Goal: Information Seeking & Learning: Learn about a topic

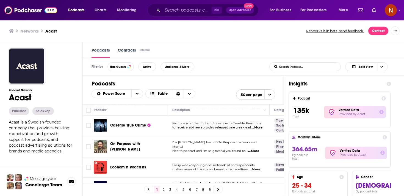
scroll to position [24, 0]
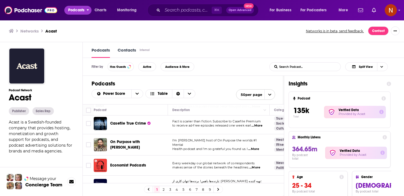
click at [76, 8] on span "Podcasts" at bounding box center [76, 10] width 16 height 8
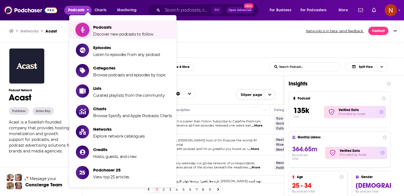
click at [93, 24] on link "Podcasts Discover new podcasts to follow" at bounding box center [124, 30] width 96 height 14
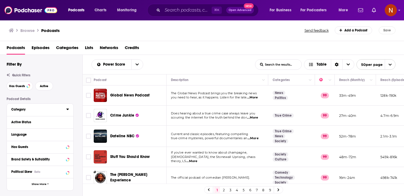
click at [34, 109] on div "Category" at bounding box center [36, 109] width 51 height 4
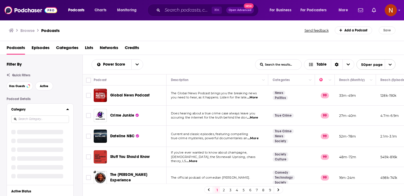
click at [57, 116] on input at bounding box center [40, 118] width 58 height 7
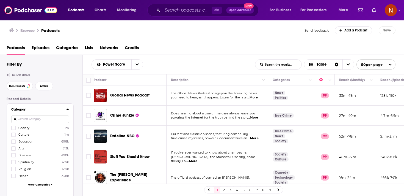
click at [57, 116] on input at bounding box center [40, 118] width 58 height 7
type input "r"
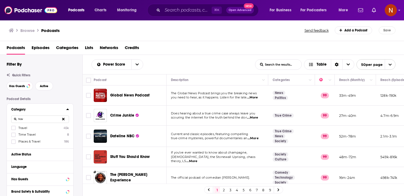
type input "trav"
click at [18, 129] on label "Travel 45k" at bounding box center [40, 127] width 58 height 5
click at [13, 129] on input "multiSelectOption-travel-0" at bounding box center [13, 129] width 0 height 0
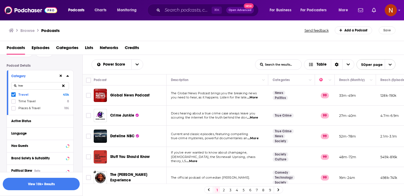
scroll to position [96, 0]
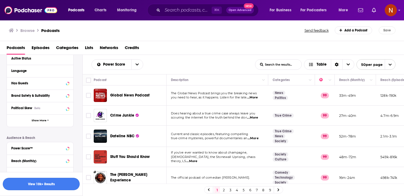
click at [53, 184] on button "View 10k+ Results" at bounding box center [41, 183] width 77 height 12
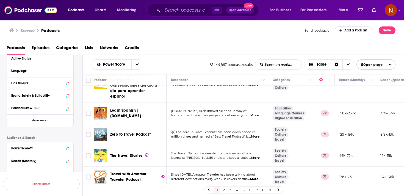
scroll to position [644, 0]
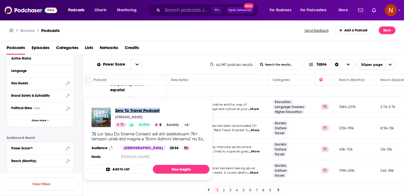
click at [134, 110] on span "Zero To Travel Podcast" at bounding box center [152, 110] width 75 height 5
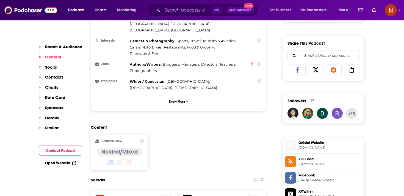
scroll to position [331, 0]
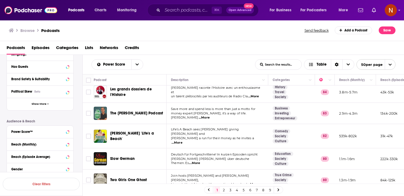
scroll to position [143, 0]
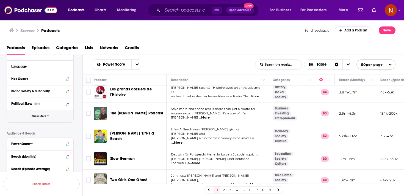
click at [65, 117] on button "Show More" at bounding box center [40, 116] width 67 height 12
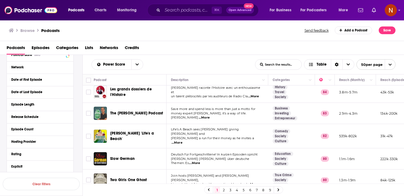
scroll to position [202, 0]
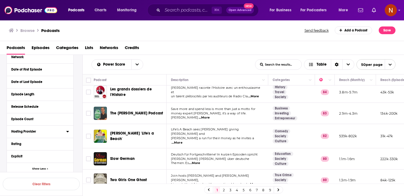
click at [68, 130] on icon at bounding box center [67, 131] width 3 height 4
click at [54, 139] on input at bounding box center [40, 140] width 58 height 7
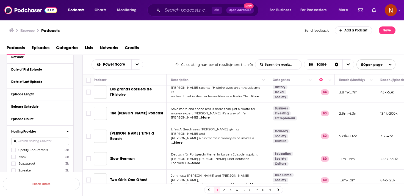
scroll to position [199, 0]
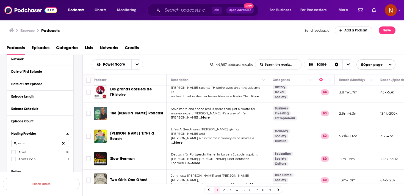
type input "acas"
click at [29, 150] on label "Acast 1k" at bounding box center [40, 151] width 58 height 5
click at [13, 153] on input "multiSelectOption-Acast-0" at bounding box center [13, 153] width 0 height 0
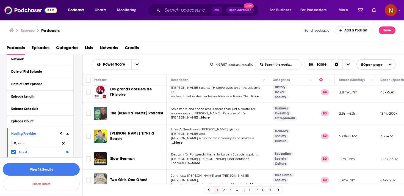
click at [40, 170] on button "View 1k Results" at bounding box center [41, 169] width 77 height 12
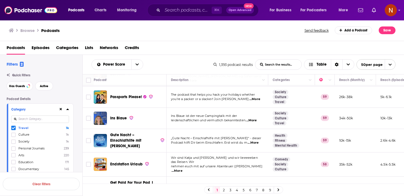
click at [13, 128] on icon at bounding box center [13, 127] width 3 height 3
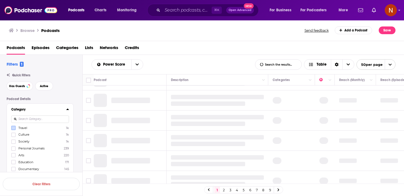
click at [27, 120] on input at bounding box center [40, 118] width 58 height 7
type input "real"
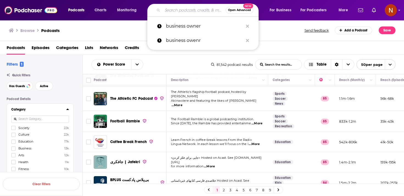
click at [169, 12] on input "Search podcasts, credits, & more..." at bounding box center [194, 10] width 63 height 9
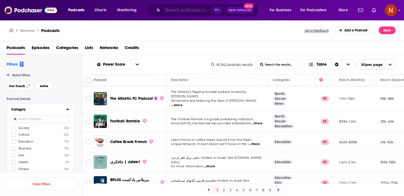
click at [171, 6] on input "Search podcasts, credits, & more..." at bounding box center [187, 10] width 49 height 9
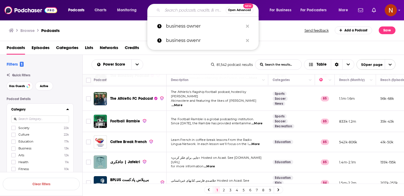
click at [171, 6] on input "Search podcasts, credits, & more..." at bounding box center [194, 10] width 63 height 9
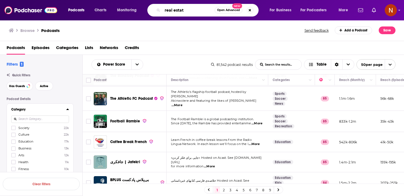
type input "real estate"
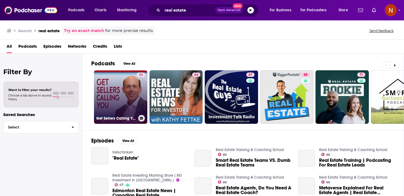
click at [133, 106] on link "52 Get Sellers Calling You: Best real estate agent podcast for geographic farmi…" at bounding box center [120, 96] width 53 height 53
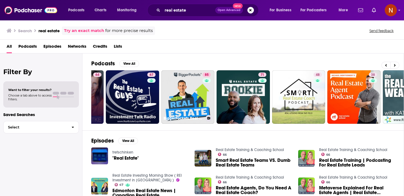
scroll to position [0, 100]
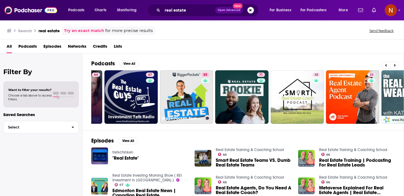
click at [180, 103] on link "85 BiggerPockets Real Estate Podcast" at bounding box center [186, 96] width 53 height 53
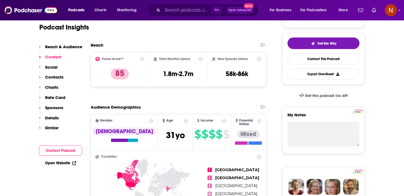
scroll to position [106, 0]
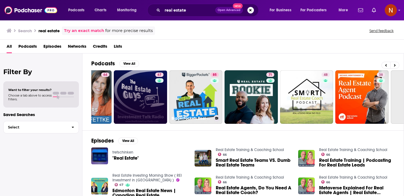
scroll to position [0, 109]
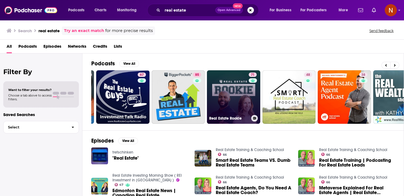
click at [237, 102] on link "71 Real Estate Rookie" at bounding box center [233, 96] width 53 height 53
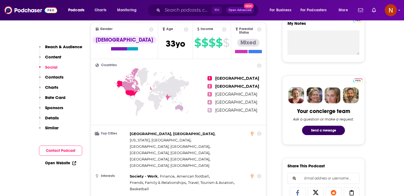
scroll to position [121, 0]
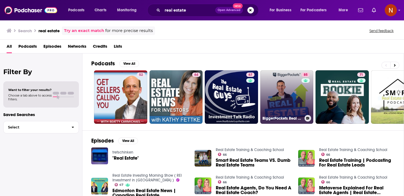
scroll to position [0, 0]
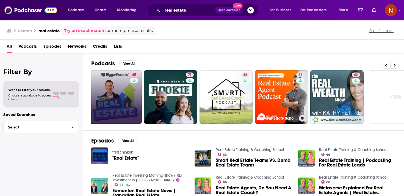
scroll to position [0, 173]
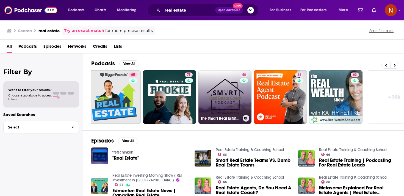
click at [236, 102] on link "48 The Smart Real Estate Coach Podcast|Real Estate Investing" at bounding box center [225, 96] width 53 height 53
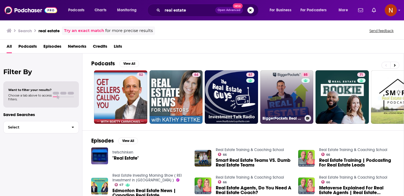
scroll to position [0, 0]
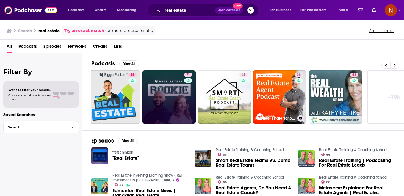
scroll to position [0, 192]
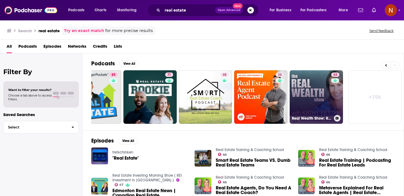
click at [309, 97] on link "63 Real Wealth Show: Real Estate Investing Podcast" at bounding box center [316, 96] width 53 height 53
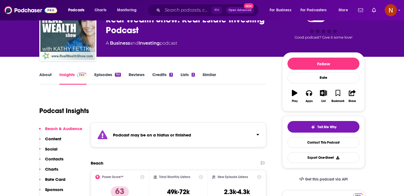
scroll to position [29, 0]
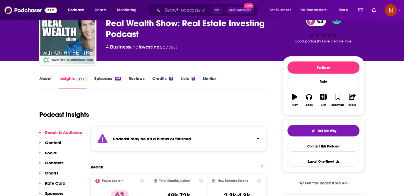
click at [233, 138] on div "Podcast may be on a hiatus or finished" at bounding box center [178, 138] width 175 height 24
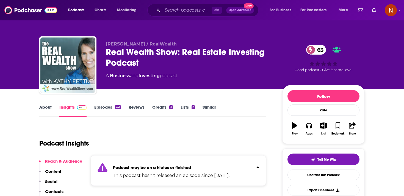
scroll to position [0, 0]
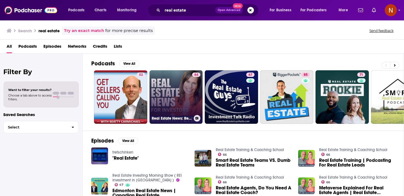
scroll to position [0, 0]
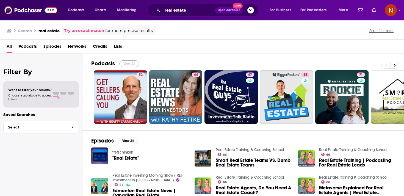
click at [131, 63] on button "View All" at bounding box center [129, 63] width 20 height 7
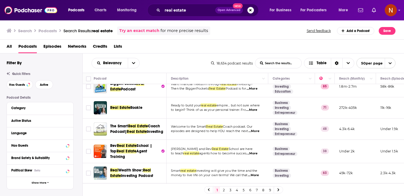
scroll to position [114, 0]
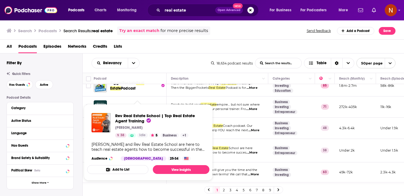
click at [135, 145] on div "Michael Montgomery and Rev Real Estate School are here to teach real estate age…" at bounding box center [149, 147] width 114 height 10
click at [140, 120] on span "Rev Real Estate School | Top Real Estate Agent Training" at bounding box center [155, 118] width 80 height 10
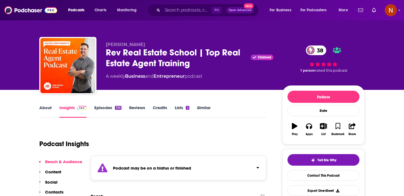
click at [128, 171] on div "Podcast may be on a hiatus or finished" at bounding box center [178, 167] width 175 height 24
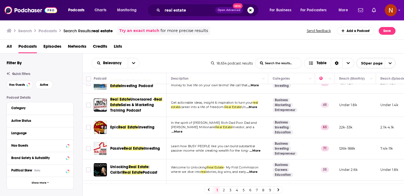
scroll to position [208, 0]
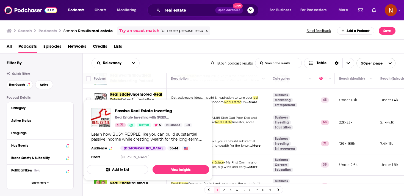
click at [154, 113] on div "Passive Real Estate Investing Real Estate Investing with Marco Santarelli, Inve…" at bounding box center [153, 117] width 77 height 19
click at [159, 110] on span "Passive Real Estate Investing" at bounding box center [153, 110] width 77 height 5
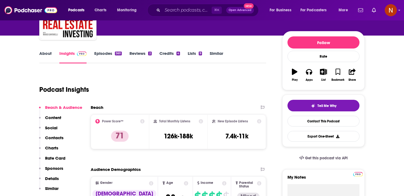
scroll to position [39, 0]
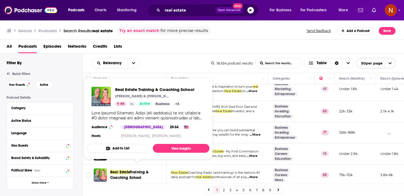
scroll to position [222, 0]
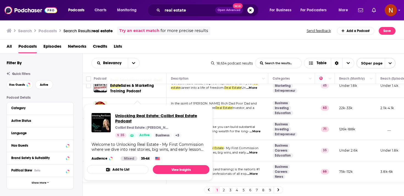
click at [137, 115] on span "Unlocking Real Estate: Colibri Real Estate Podcast" at bounding box center [160, 118] width 90 height 10
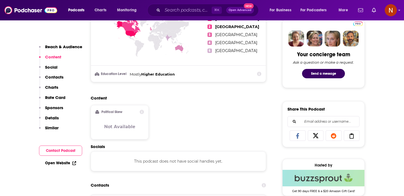
scroll to position [237, 0]
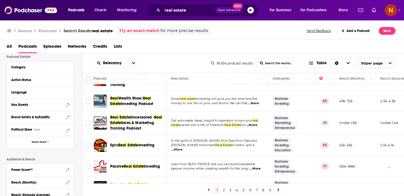
scroll to position [53, 0]
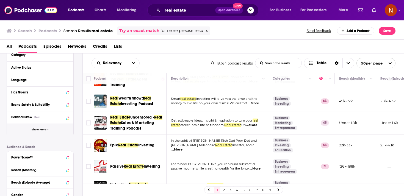
click at [51, 131] on button "Show More" at bounding box center [40, 129] width 67 height 12
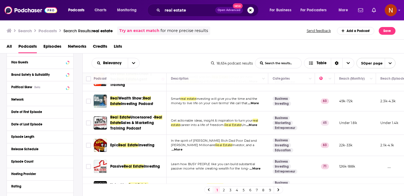
scroll to position [172, 0]
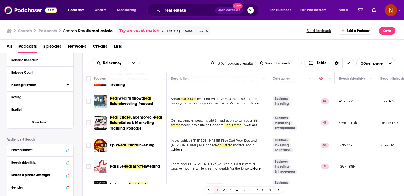
click at [68, 84] on icon at bounding box center [67, 84] width 3 height 4
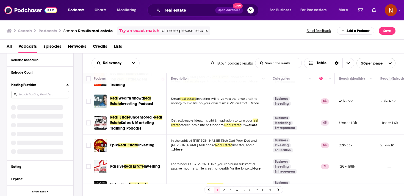
click at [52, 95] on input at bounding box center [40, 94] width 58 height 7
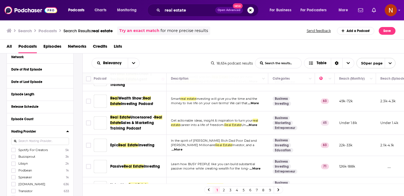
scroll to position [125, 0]
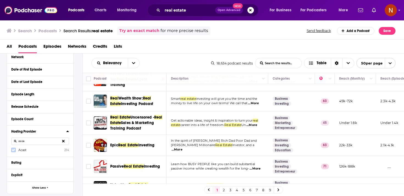
click at [13, 150] on icon at bounding box center [13, 149] width 3 height 3
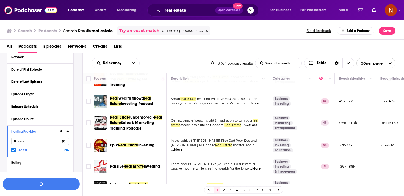
click at [31, 143] on input "acas" at bounding box center [40, 140] width 58 height 7
type input "simple"
click at [15, 151] on label at bounding box center [13, 149] width 4 height 4
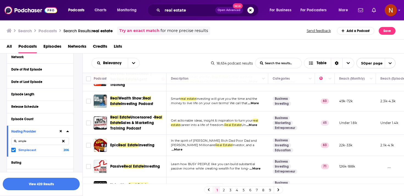
click at [58, 183] on button "View 420 Results" at bounding box center [41, 183] width 77 height 12
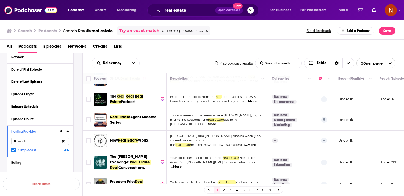
scroll to position [990, 1]
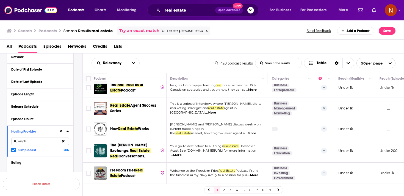
click at [224, 190] on link "2" at bounding box center [224, 189] width 6 height 7
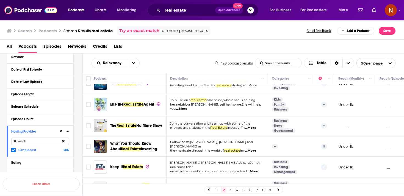
scroll to position [502, 1]
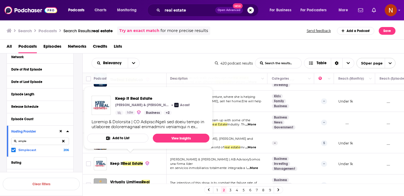
click at [132, 161] on span "Real Estate" at bounding box center [133, 163] width 20 height 5
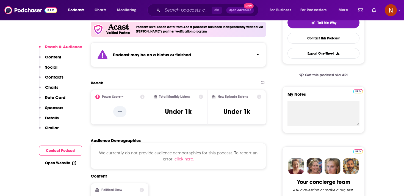
scroll to position [97, 0]
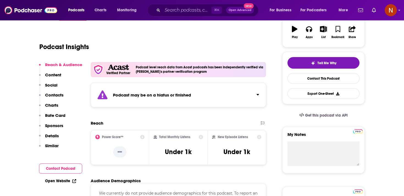
click at [152, 96] on strong "Podcast may be on a hiatus or finished" at bounding box center [152, 94] width 78 height 5
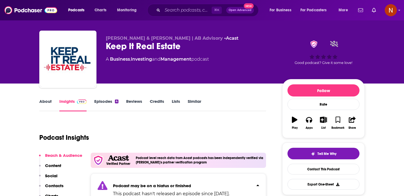
scroll to position [0, 0]
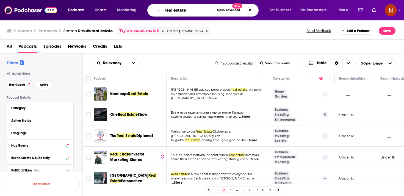
click at [171, 8] on input "real estate" at bounding box center [189, 10] width 52 height 9
type input "investing"
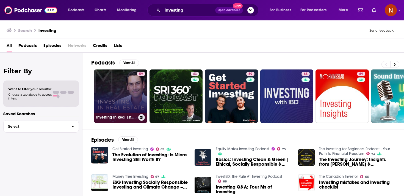
click at [119, 107] on link "59 Investing in Real Estate with Clayton Morris | Investing for Beginners" at bounding box center [120, 95] width 53 height 53
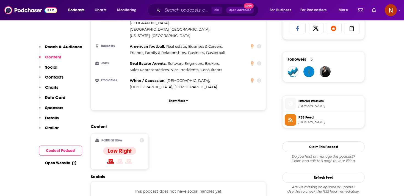
scroll to position [372, 0]
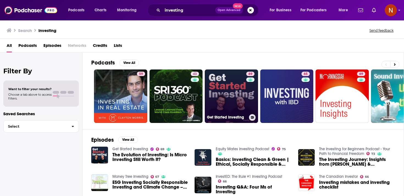
click at [230, 90] on link "69 Get Started Investing" at bounding box center [231, 95] width 53 height 53
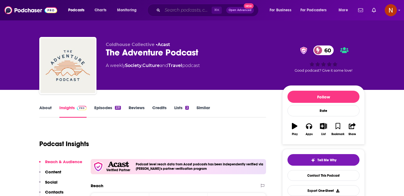
click at [171, 7] on input "Search podcasts, credits, & more..." at bounding box center [187, 10] width 49 height 9
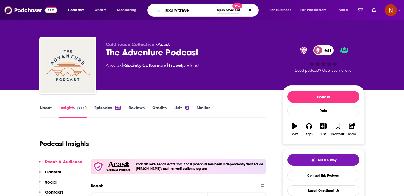
type input "luxury travel"
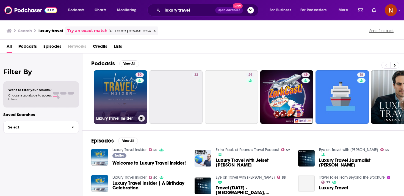
click at [131, 90] on link "50 Luxury Travel Insider" at bounding box center [120, 96] width 53 height 53
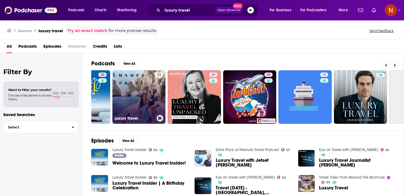
scroll to position [0, 37]
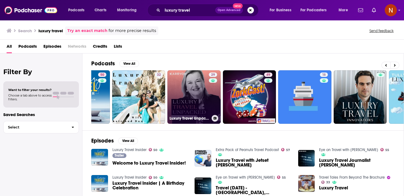
click at [188, 108] on link "29 Luxury Travel Unpacked" at bounding box center [193, 96] width 53 height 53
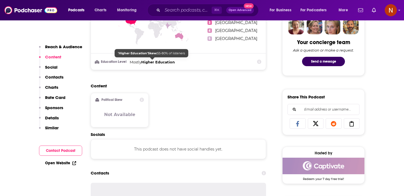
scroll to position [317, 0]
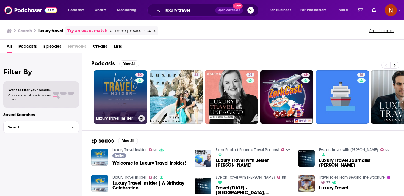
click at [121, 91] on link "50 Luxury Travel Insider" at bounding box center [120, 96] width 53 height 53
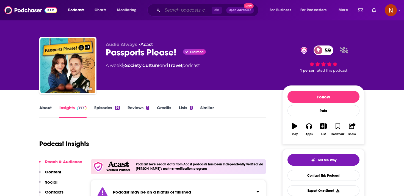
click at [185, 14] on input "Search podcasts, credits, & more..." at bounding box center [187, 10] width 49 height 9
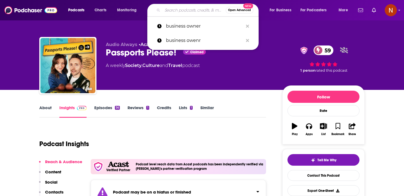
paste input "بدون ورق"
type input "بدون ورق"
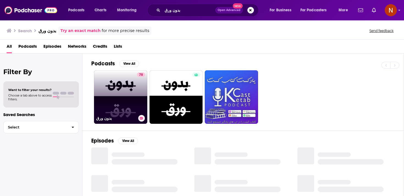
click at [111, 91] on link "78 بدون ورق" at bounding box center [120, 96] width 53 height 53
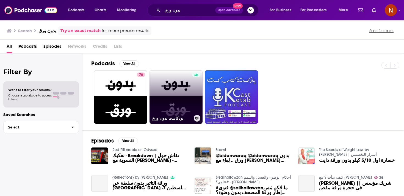
click at [172, 114] on link "بودكاست بدون ورق" at bounding box center [176, 96] width 53 height 53
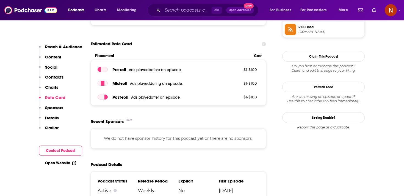
scroll to position [417, 0]
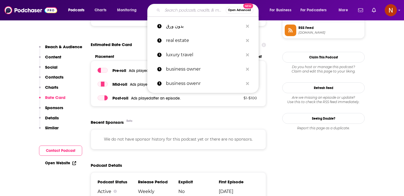
click at [173, 9] on input "Search podcasts, credits, & more..." at bounding box center [194, 10] width 63 height 9
paste input "Hosheh MMA - هوشة"
type input "Hosheh MMA - هوشة"
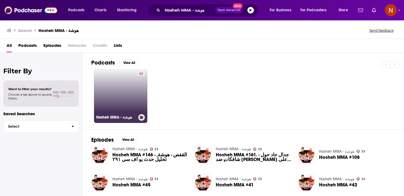
click at [120, 94] on link "33 Hosheh MMA - هوشة" at bounding box center [120, 95] width 53 height 53
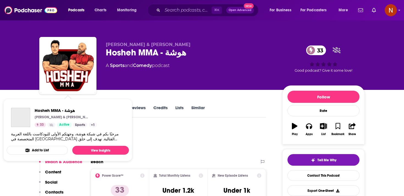
scroll to position [2, 0]
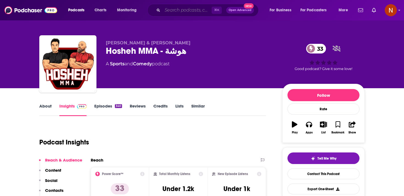
click at [167, 6] on input "Search podcasts, credits, & more..." at bounding box center [187, 10] width 49 height 9
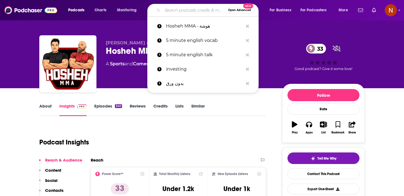
paste input "شوط"
type input "شوط"
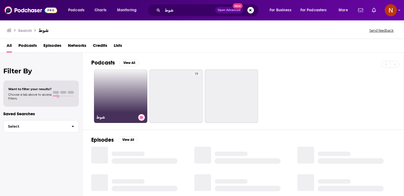
click at [119, 103] on link "شوط" at bounding box center [120, 95] width 53 height 53
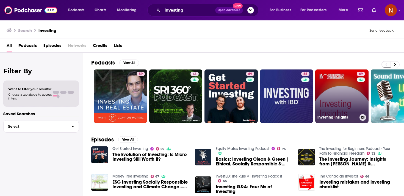
scroll to position [2, 0]
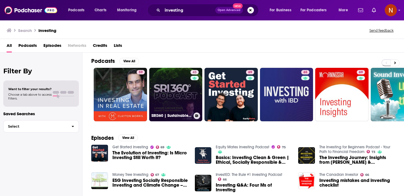
click at [180, 105] on link "43 SRI360 | Sustainable & Responsible Investing, Impact Investing, ESG, Sociall…" at bounding box center [175, 94] width 53 height 53
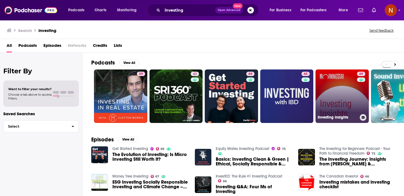
click at [358, 101] on div "69" at bounding box center [362, 93] width 10 height 42
